Goal: Information Seeking & Learning: Compare options

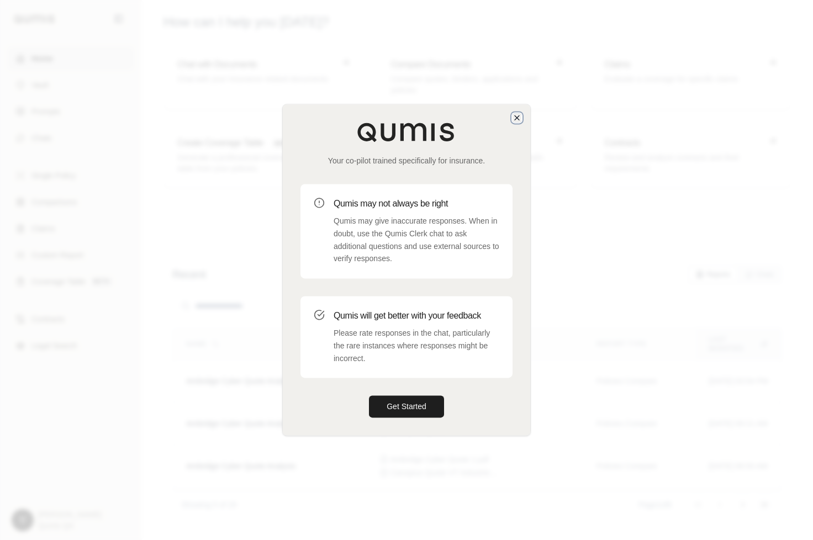
click at [518, 117] on icon "button" at bounding box center [517, 117] width 4 height 4
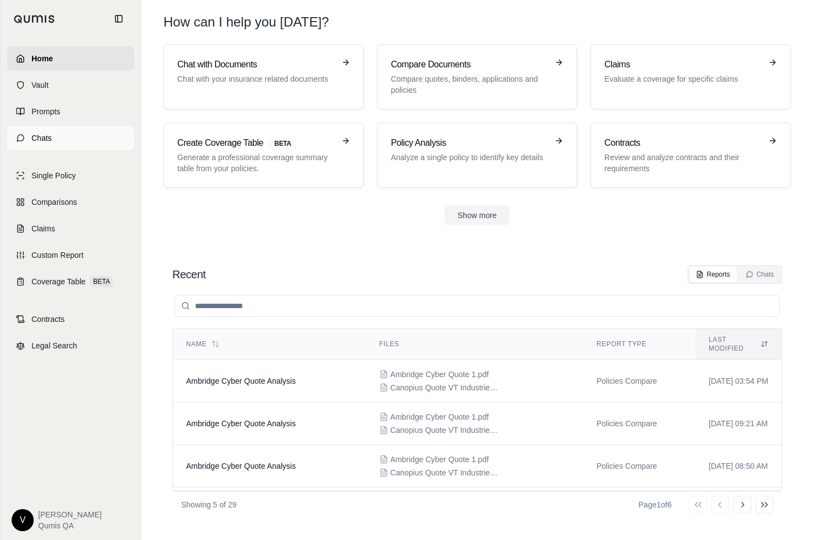
click at [50, 137] on span "Chats" at bounding box center [41, 138] width 20 height 11
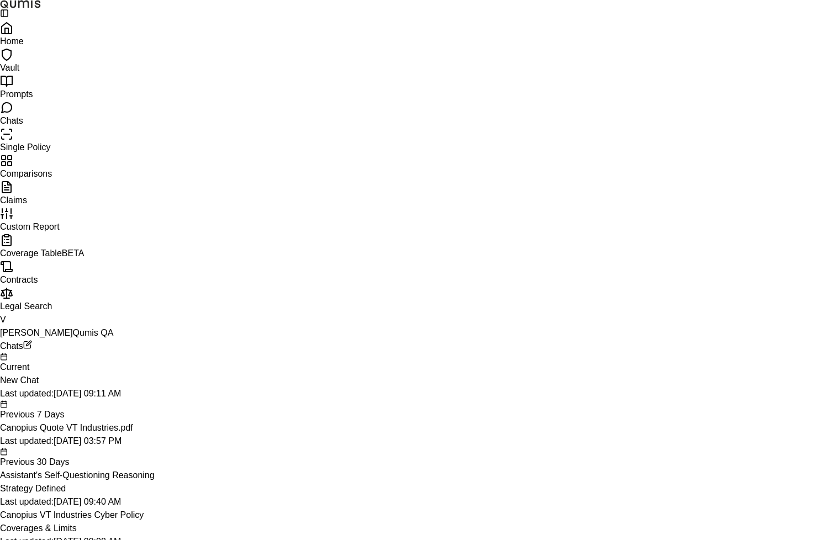
click at [52, 178] on span "Comparisons" at bounding box center [26, 173] width 52 height 9
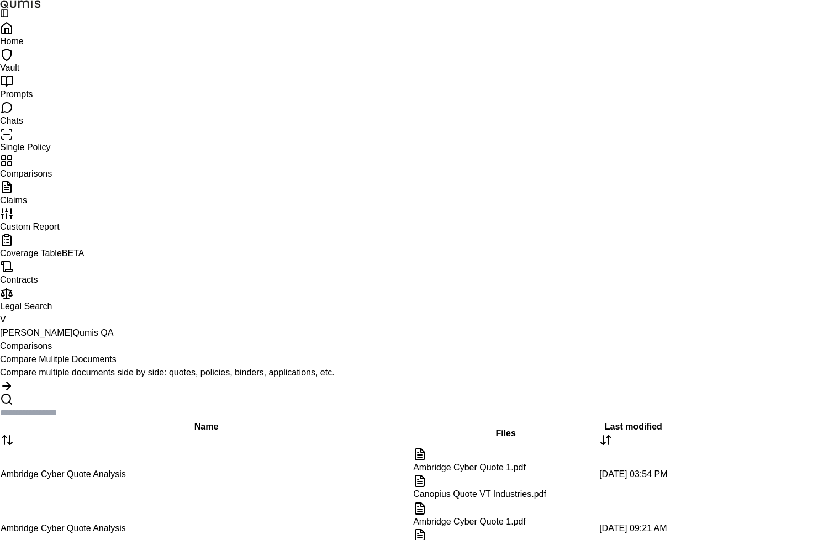
click at [233, 366] on p "Compare multiple documents side by side: quotes, policies, binders, application…" at bounding box center [406, 372] width 813 height 13
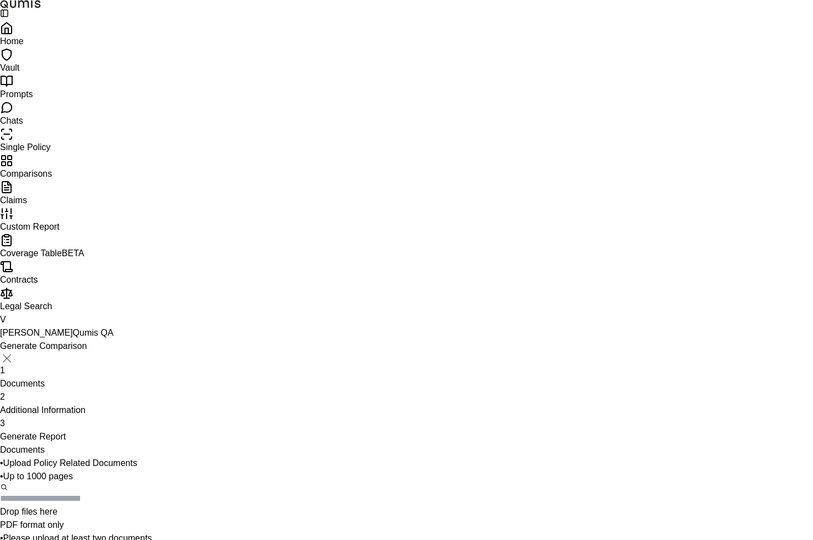
click at [86, 406] on span "Additional Information" at bounding box center [43, 410] width 86 height 9
click at [88, 492] on input "search" at bounding box center [44, 498] width 88 height 13
click at [470, 519] on p "PDF format only" at bounding box center [406, 525] width 813 height 13
click at [88, 492] on input "search" at bounding box center [44, 498] width 88 height 13
click at [402, 523] on p "Qumis Use Cases v1.pdf #2" at bounding box center [406, 529] width 813 height 13
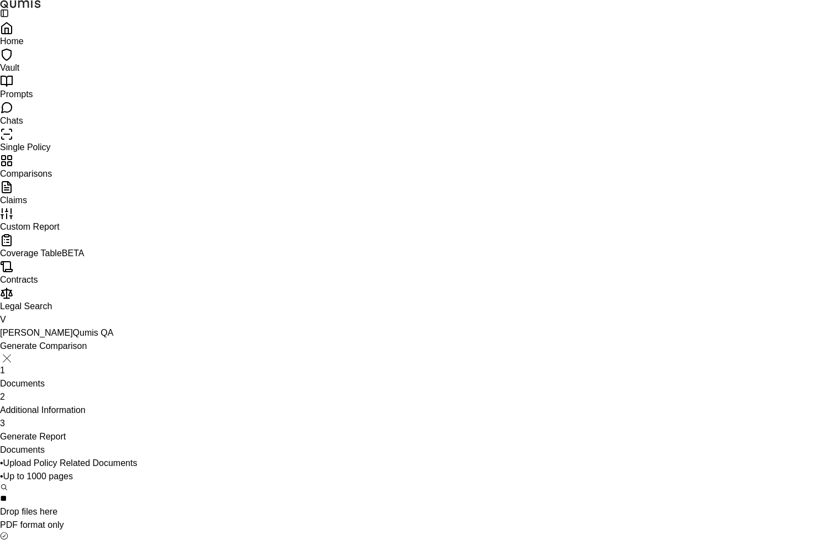
click at [88, 492] on input "**" at bounding box center [44, 498] width 88 height 13
type input "*"
type input "***"
click at [386, 523] on p "Ambridge Cyber Quote 1.pdf #2" at bounding box center [406, 529] width 813 height 13
